Goal: Task Accomplishment & Management: Manage account settings

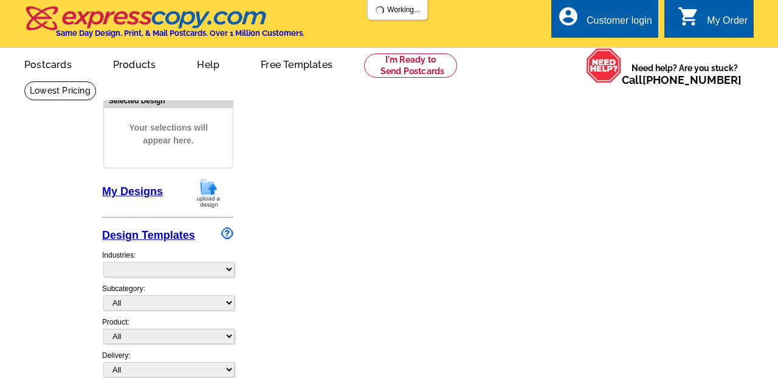
click at [586, 25] on link "account_circle Customer login" at bounding box center [605, 20] width 95 height 15
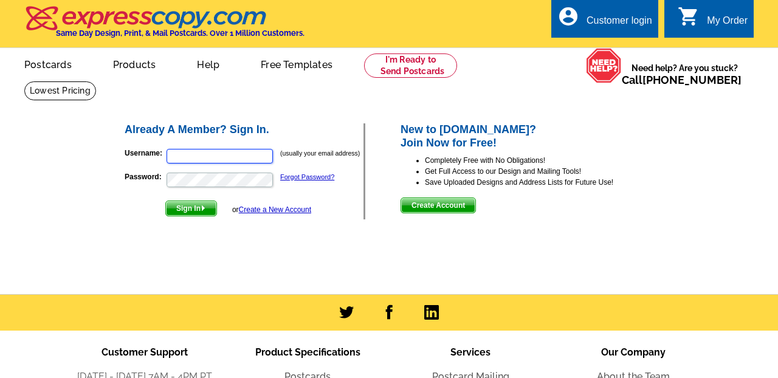
type input "[PERSON_NAME][EMAIL_ADDRESS][DOMAIN_NAME]"
click at [181, 208] on span "Sign In" at bounding box center [191, 208] width 50 height 15
